Goal: Transaction & Acquisition: Download file/media

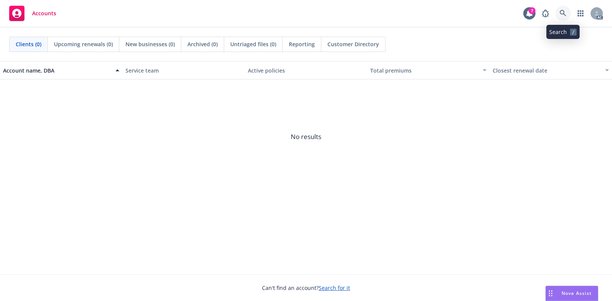
click at [557, 18] on link at bounding box center [562, 13] width 15 height 15
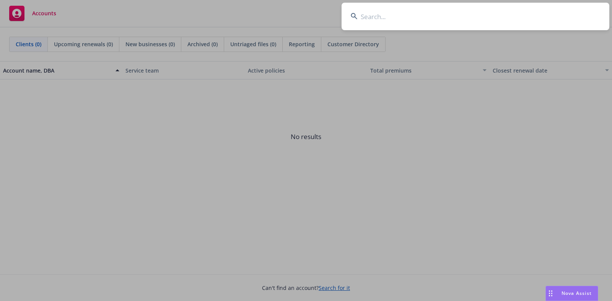
click at [489, 16] on input at bounding box center [476, 17] width 268 height 28
click at [489, 16] on input "AAP N11107746 001" at bounding box center [476, 17] width 268 height 28
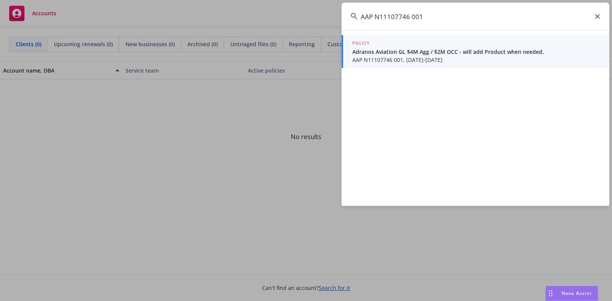
type input "AAP N11107746 001"
click at [463, 52] on span "Adranos Aviation GL $4M Agg / $2M OCC - will add Product when needed." at bounding box center [476, 52] width 248 height 8
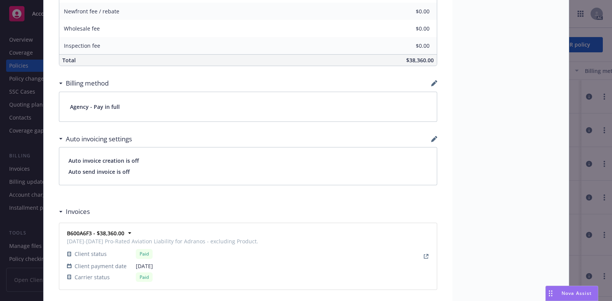
scroll to position [621, 0]
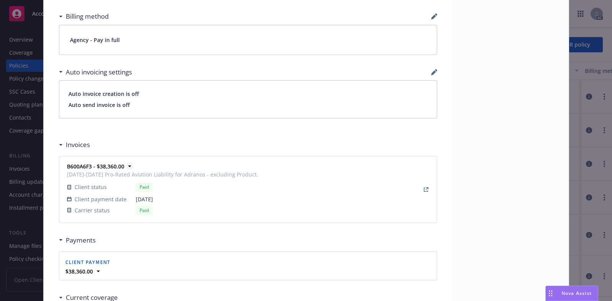
click at [126, 164] on icon at bounding box center [130, 167] width 8 height 8
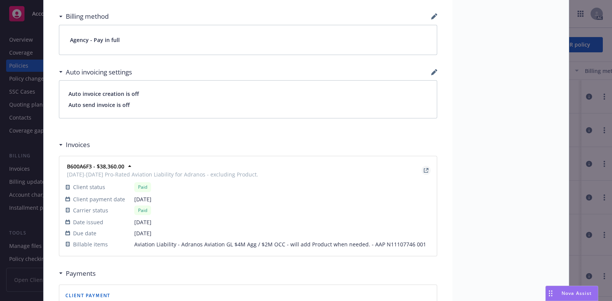
click at [424, 168] on icon "View Invoice" at bounding box center [426, 170] width 5 height 5
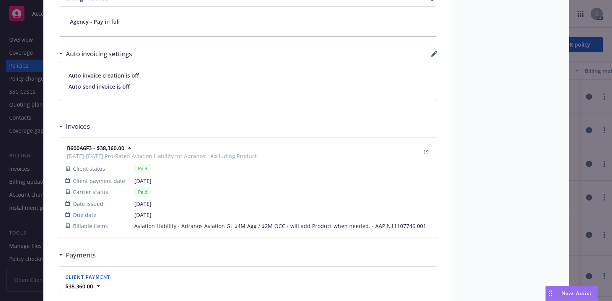
scroll to position [635, 0]
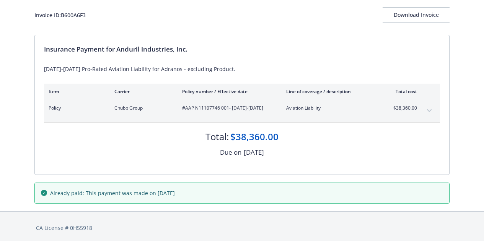
scroll to position [48, 0]
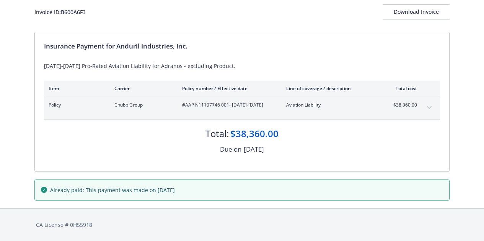
click at [431, 107] on button "expand content" at bounding box center [429, 108] width 12 height 12
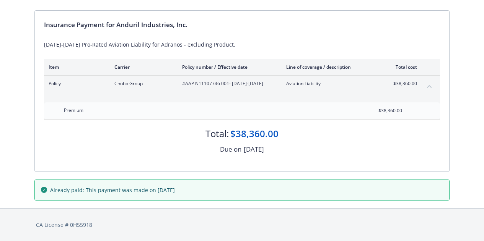
scroll to position [0, 0]
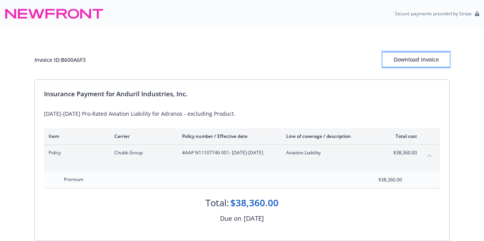
click at [409, 62] on div "Download Invoice" at bounding box center [416, 59] width 67 height 15
